Goal: Task Accomplishment & Management: Use online tool/utility

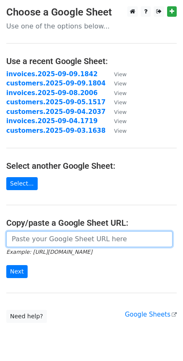
paste input "[URL][DOMAIN_NAME]"
type input "[URL][DOMAIN_NAME]"
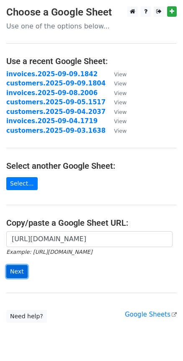
click at [16, 271] on input "Next" at bounding box center [16, 271] width 21 height 13
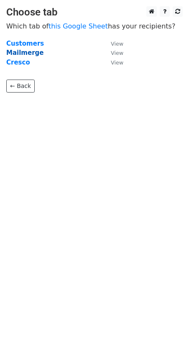
click at [26, 54] on strong "Mailmerge" at bounding box center [24, 53] width 37 height 8
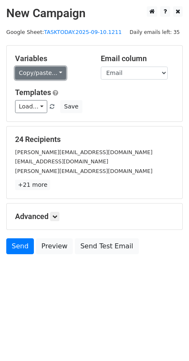
click at [55, 72] on link "Copy/paste..." at bounding box center [40, 73] width 51 height 13
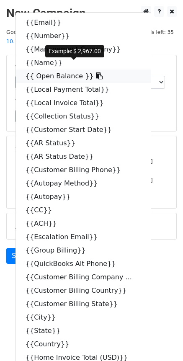
click at [96, 72] on icon at bounding box center [99, 75] width 7 height 7
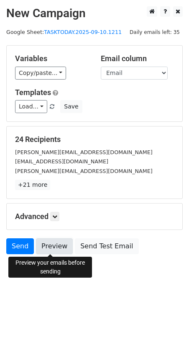
click at [54, 251] on link "Preview" at bounding box center [54, 246] width 37 height 16
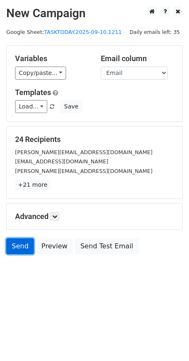
click at [23, 245] on link "Send" at bounding box center [20, 246] width 28 height 16
click at [20, 248] on link "Send" at bounding box center [20, 246] width 28 height 16
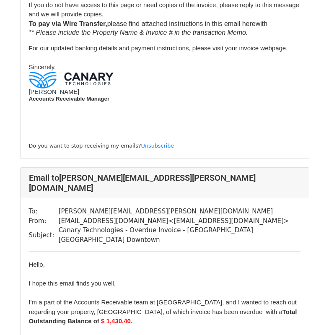
scroll to position [1909, 0]
